Goal: Task Accomplishment & Management: Manage account settings

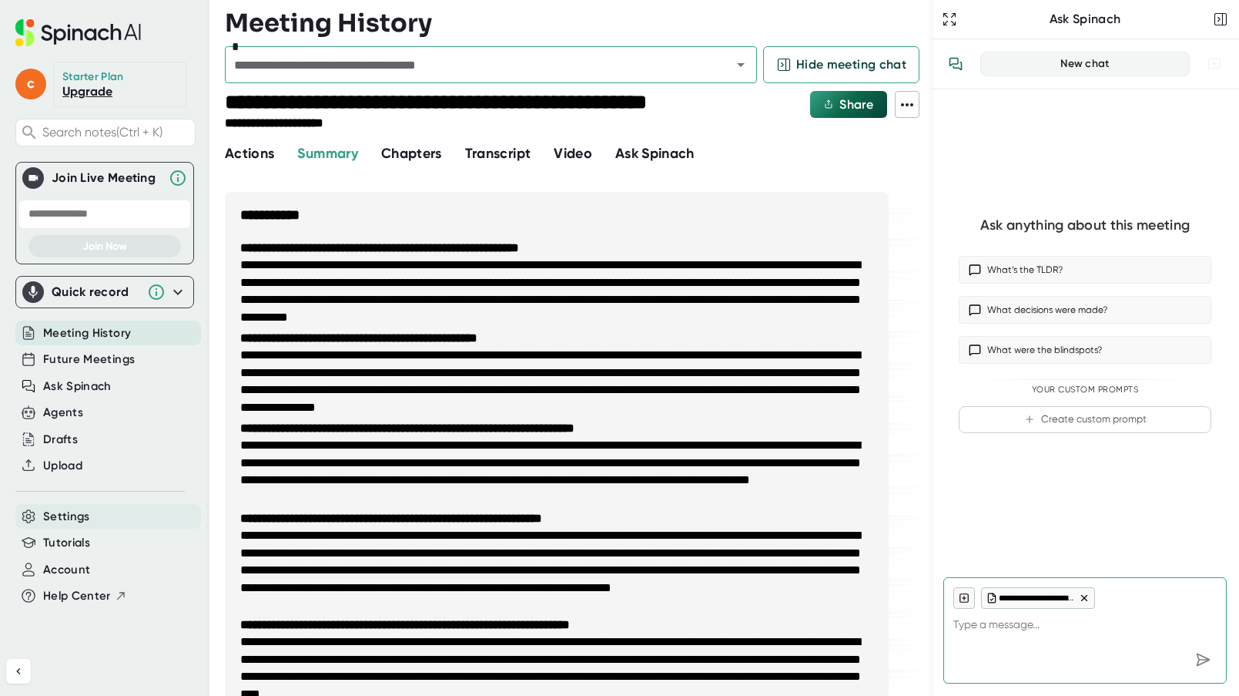
click at [76, 509] on span "Settings" at bounding box center [66, 517] width 47 height 18
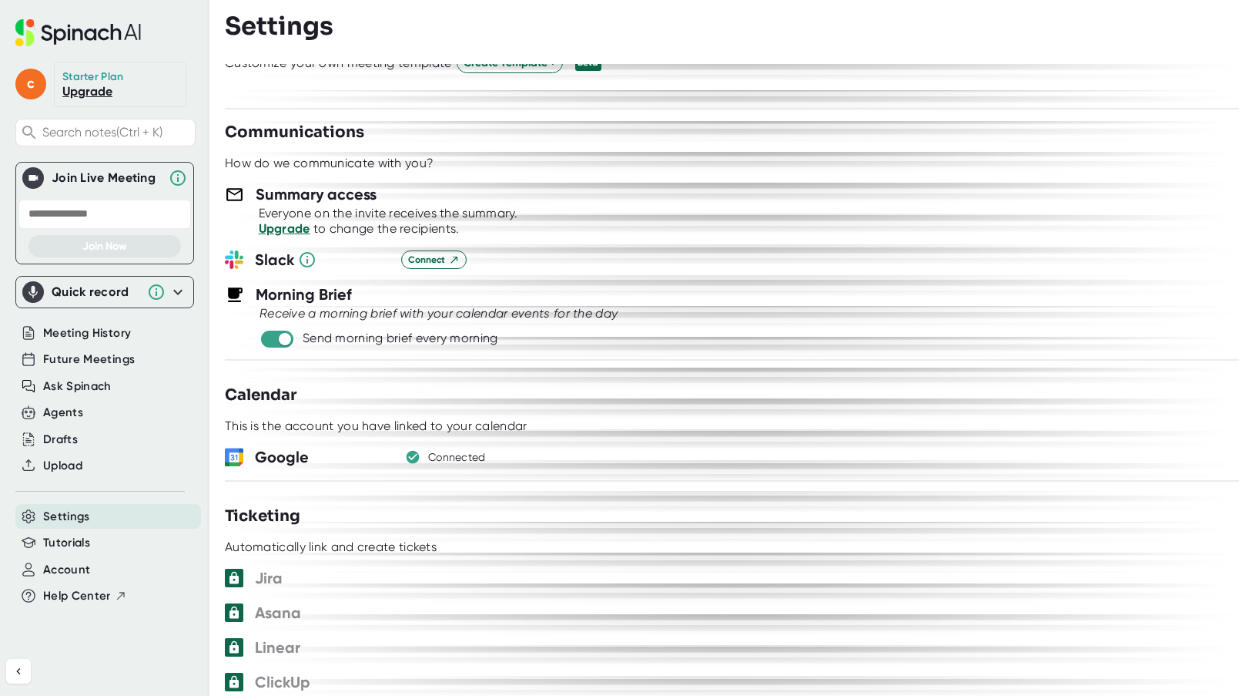
scroll to position [479, 0]
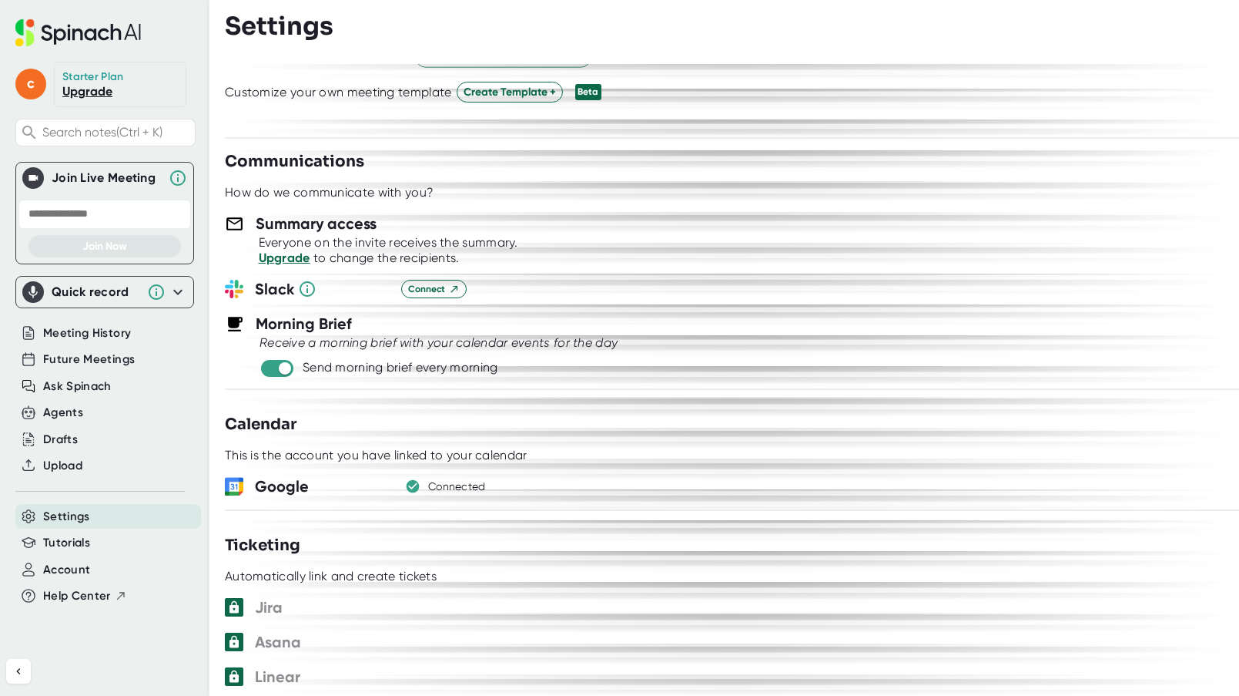
click at [549, 448] on div "This is the account you have linked to your calendar" at bounding box center [732, 455] width 1015 height 15
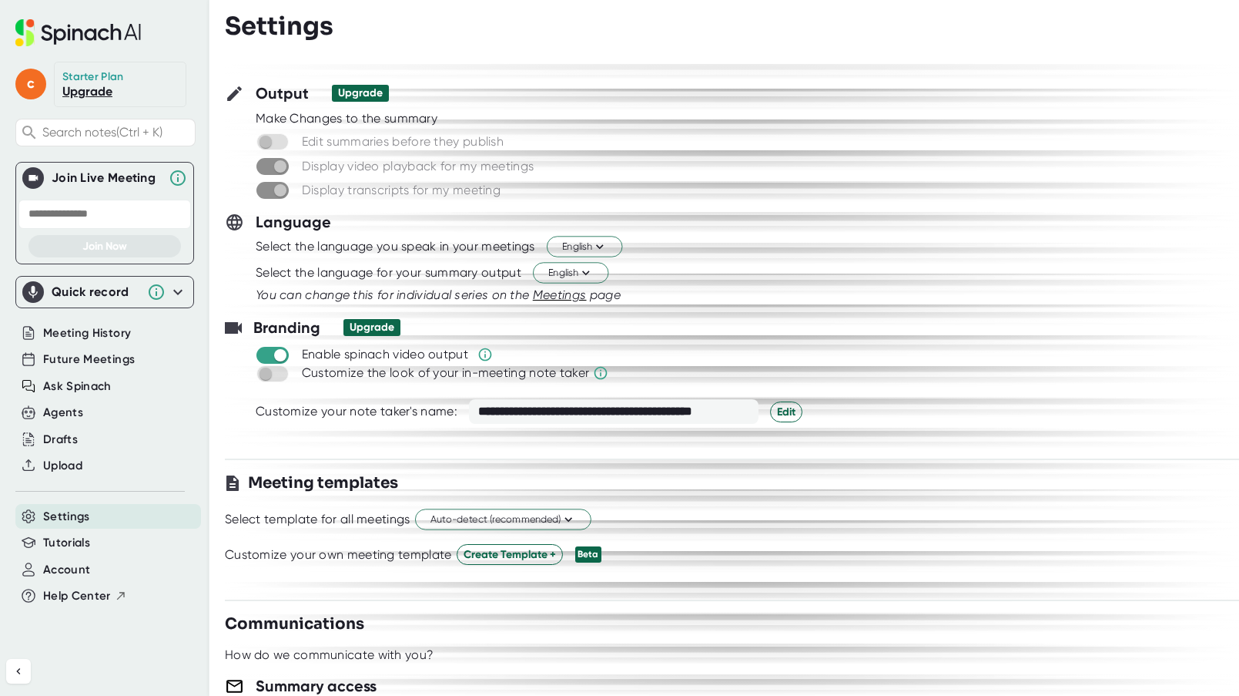
scroll to position [0, 0]
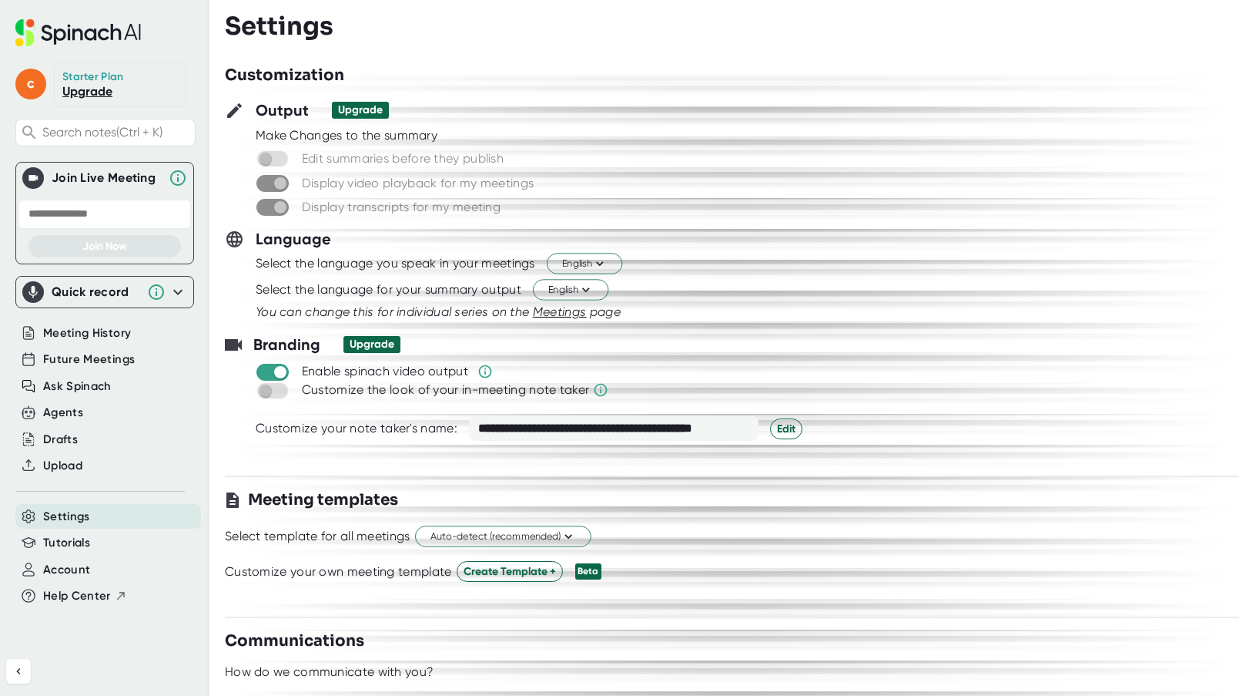
drag, startPoint x: 696, startPoint y: 146, endPoint x: 716, endPoint y: 130, distance: 26.3
click at [700, 146] on div at bounding box center [732, 146] width 1015 height 6
